Goal: Navigation & Orientation: Find specific page/section

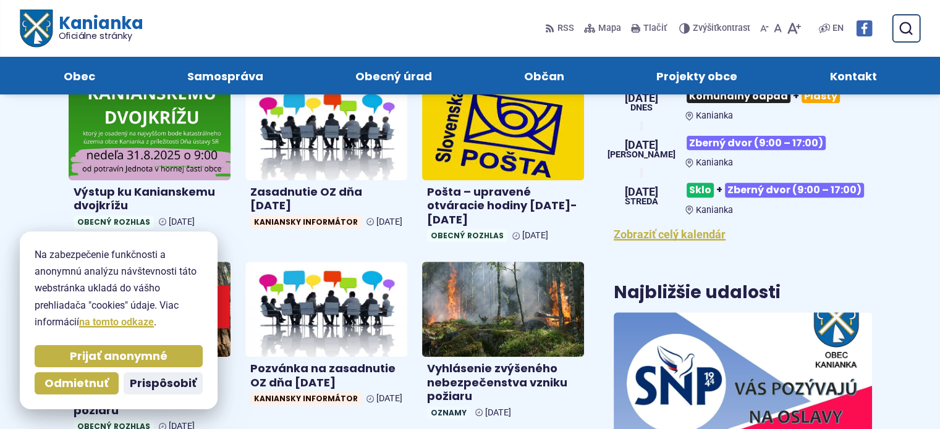
scroll to position [371, 0]
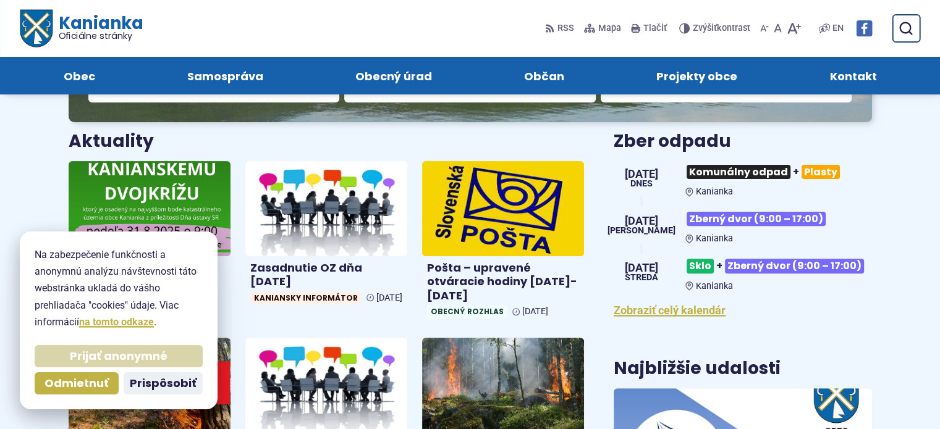
click at [124, 360] on span "Prijať anonymné" at bounding box center [119, 357] width 98 height 14
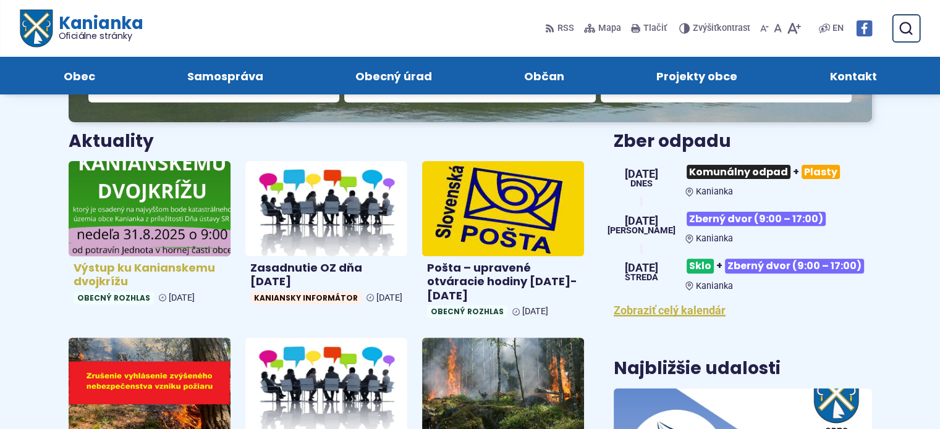
click at [127, 213] on img at bounding box center [149, 208] width 187 height 109
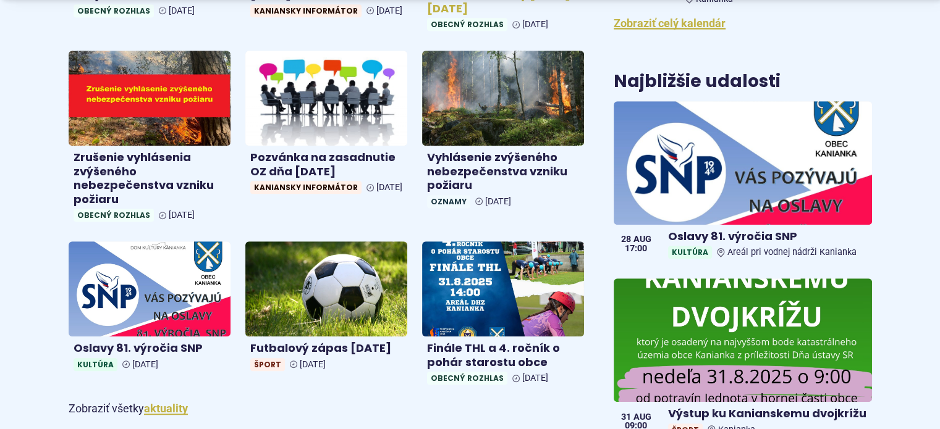
scroll to position [680, 0]
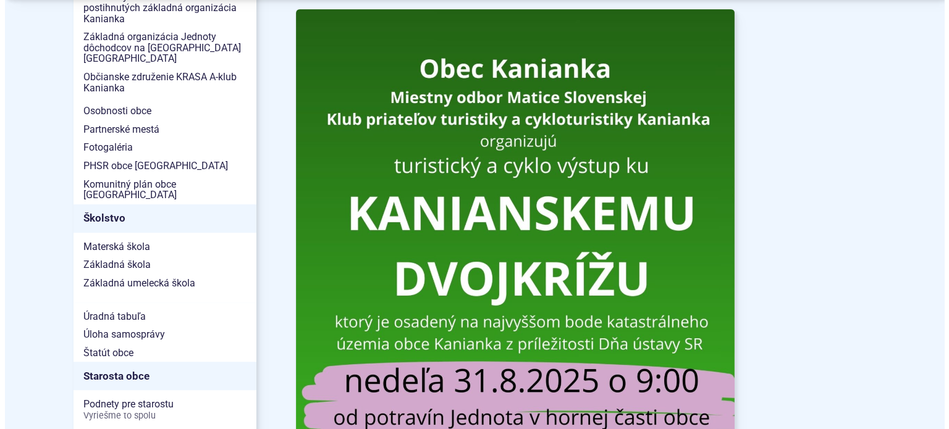
scroll to position [556, 0]
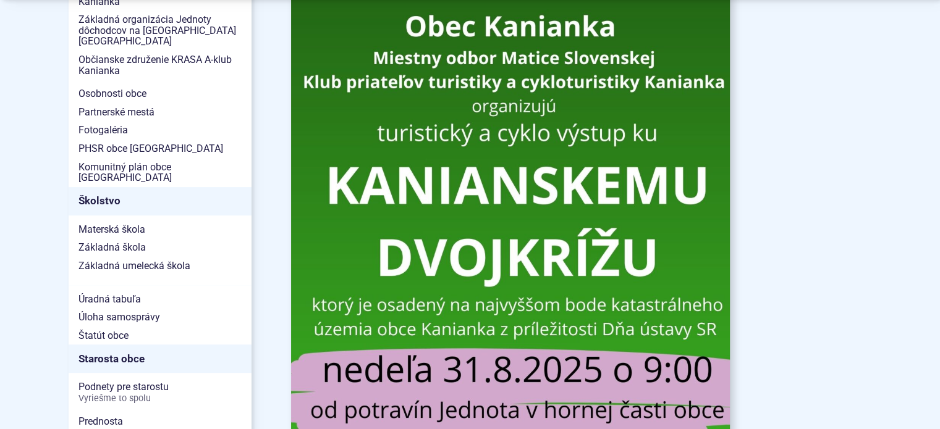
click at [463, 237] on img at bounding box center [510, 302] width 483 height 683
